Goal: Transaction & Acquisition: Purchase product/service

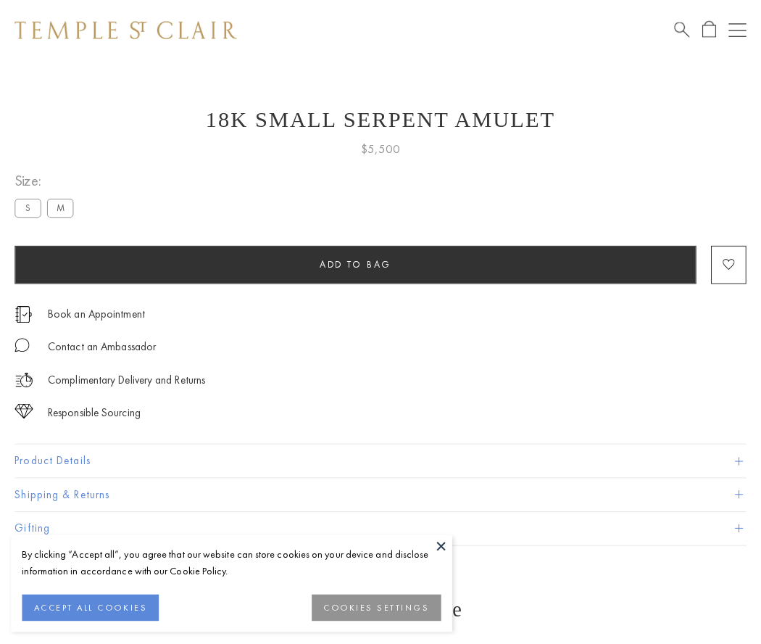
scroll to position [58, 0]
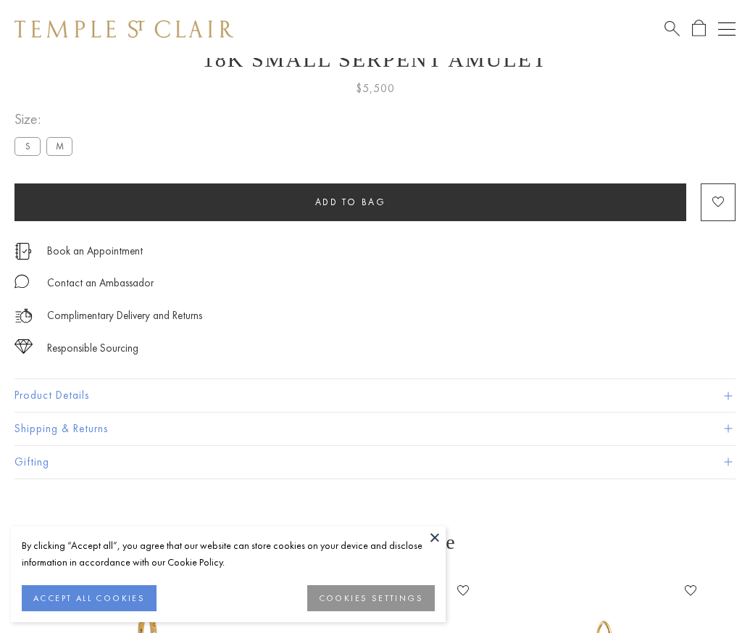
click at [350, 202] on span "Add to bag" at bounding box center [350, 202] width 71 height 12
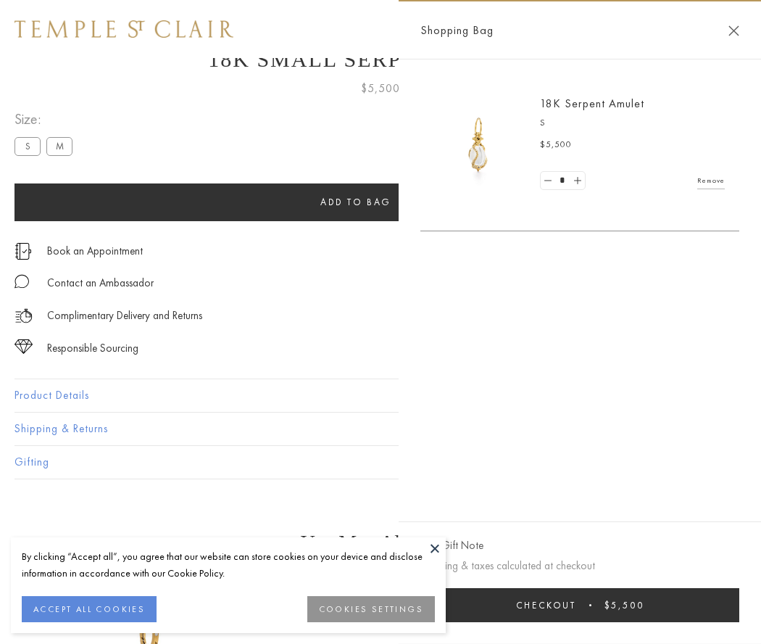
click at [580, 605] on button "Checkout $5,500" at bounding box center [580, 605] width 319 height 34
